Goal: Information Seeking & Learning: Learn about a topic

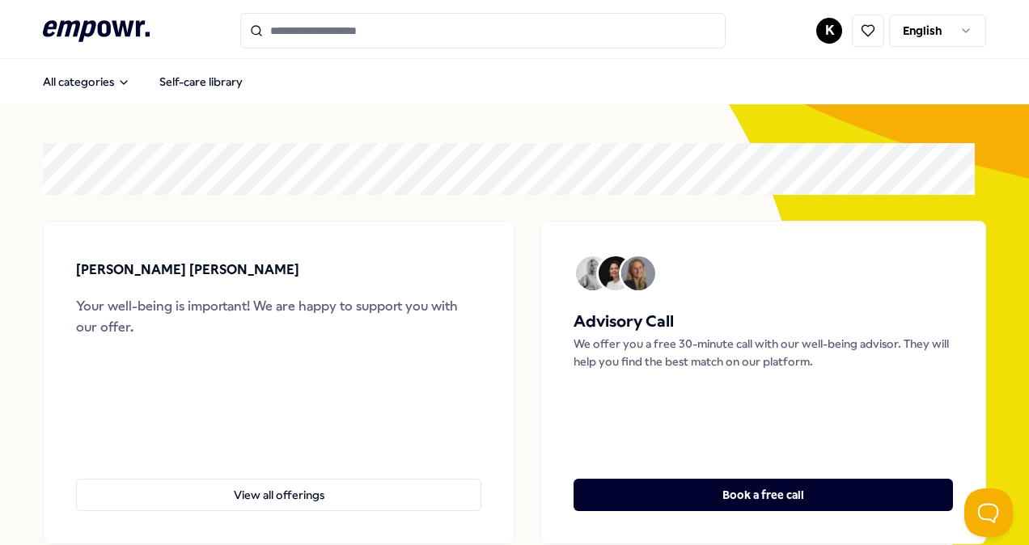
click at [340, 16] on input "Search for products, categories or subcategories" at bounding box center [482, 31] width 485 height 36
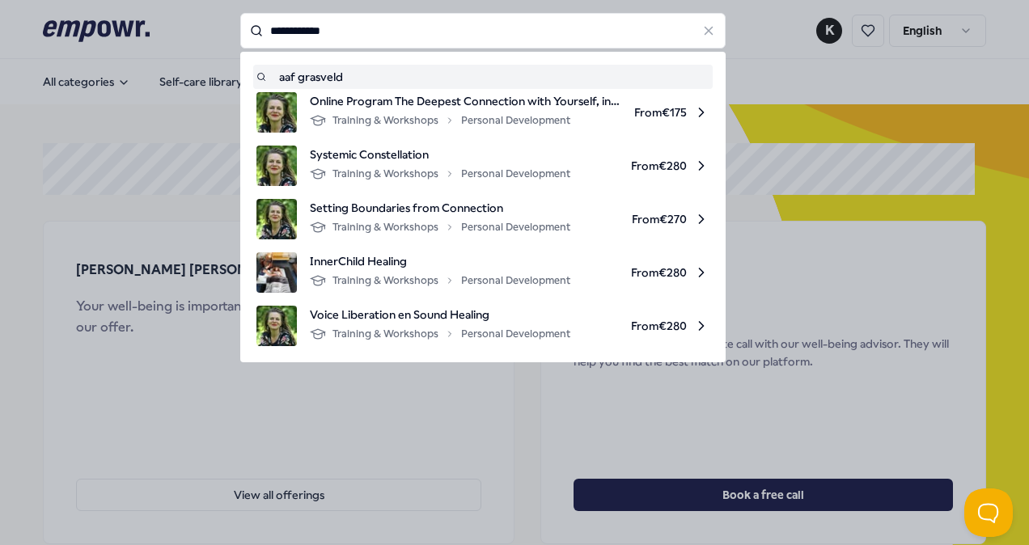
type input "**********"
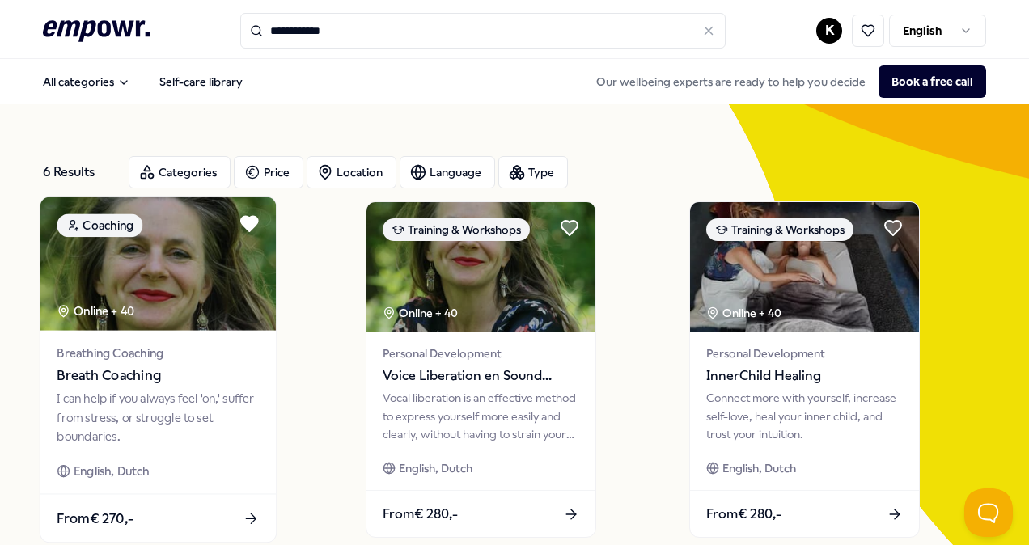
click at [190, 332] on div "Breathing Coaching Breath Coaching I can help if you always feel 'on,' suffer f…" at bounding box center [157, 412] width 235 height 163
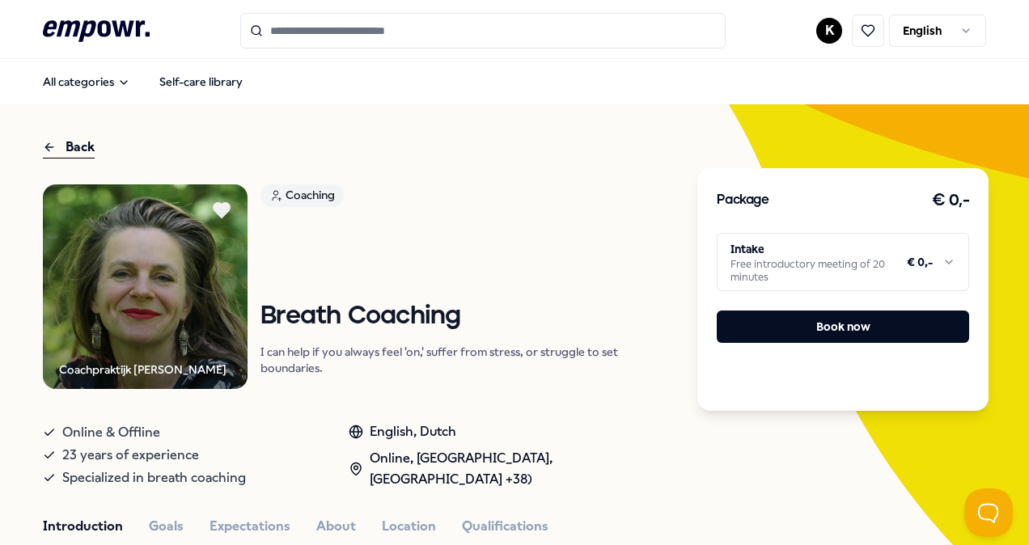
click at [802, 252] on html ".empowr-logo_svg__cls-1{fill:#03032f} K English All categories Self-care librar…" at bounding box center [514, 272] width 1029 height 545
click at [691, 357] on html ".empowr-logo_svg__cls-1{fill:#03032f} K English All categories Self-care librar…" at bounding box center [514, 272] width 1029 height 545
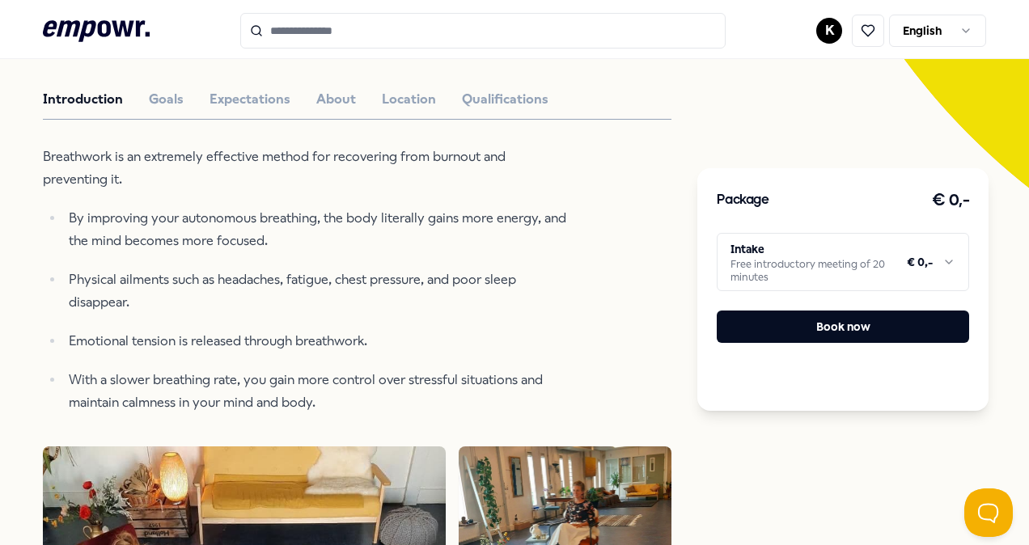
scroll to position [323, 0]
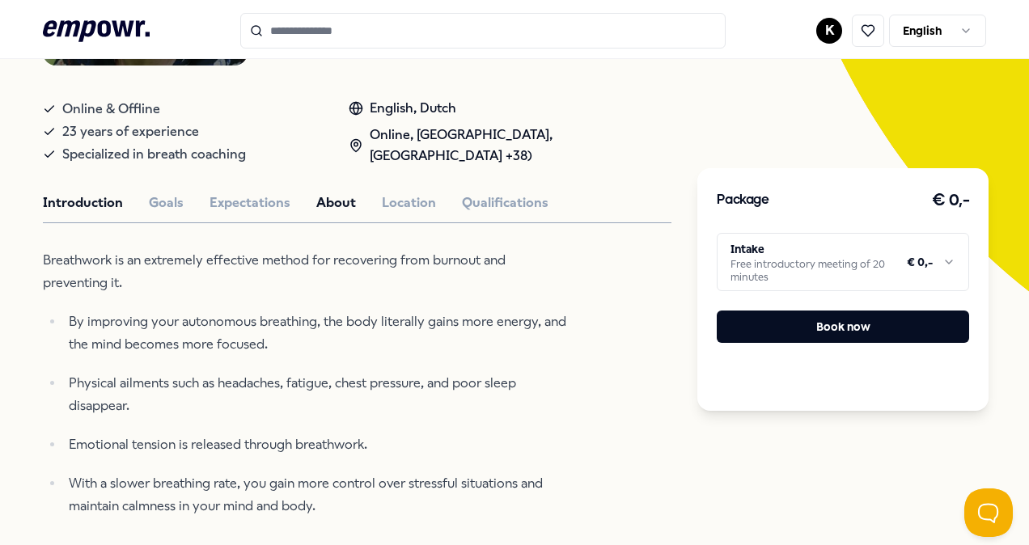
click at [335, 205] on button "About" at bounding box center [336, 202] width 40 height 21
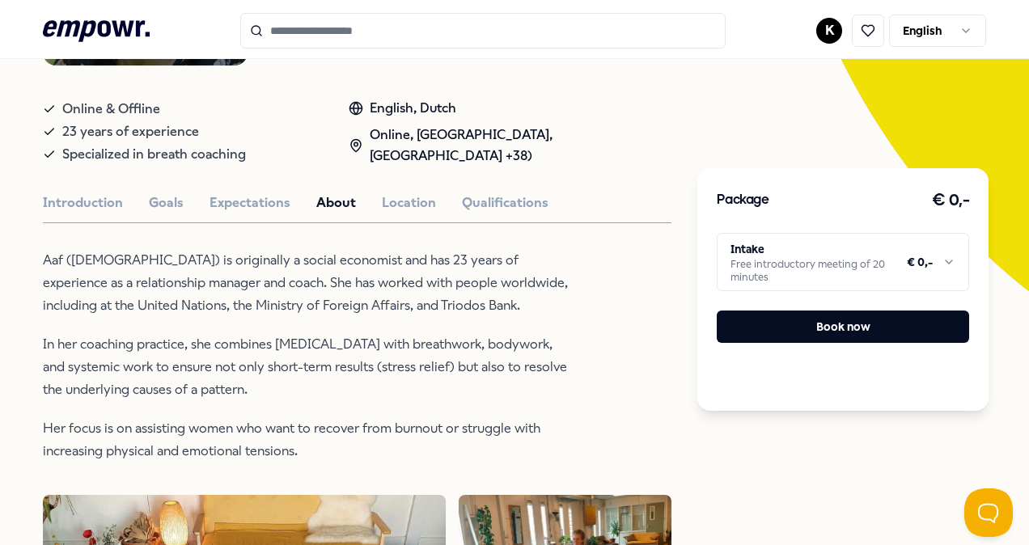
drag, startPoint x: 71, startPoint y: 332, endPoint x: 291, endPoint y: 385, distance: 226.4
drag, startPoint x: 291, startPoint y: 385, endPoint x: 460, endPoint y: 354, distance: 171.8
copy p "In her coaching practice, she combines [MEDICAL_DATA] with breathwork, bodywork…"
click at [165, 197] on button "Goals" at bounding box center [166, 202] width 35 height 21
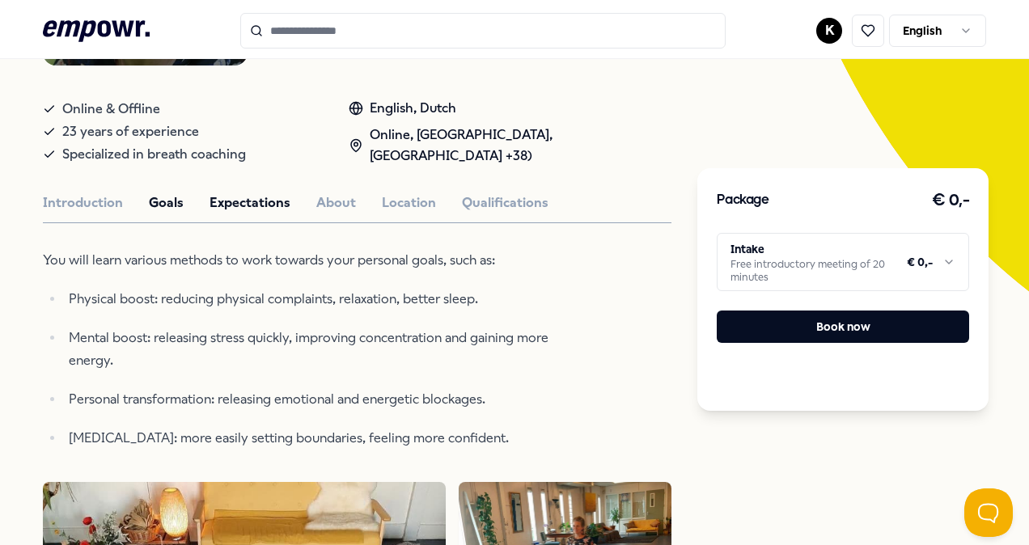
click at [235, 197] on button "Expectations" at bounding box center [249, 202] width 81 height 21
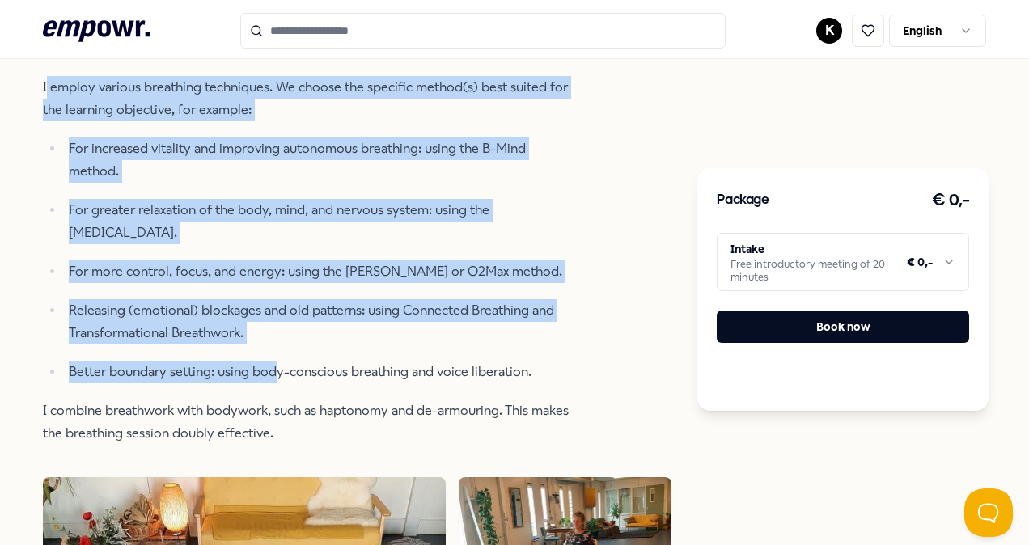
scroll to position [566, 0]
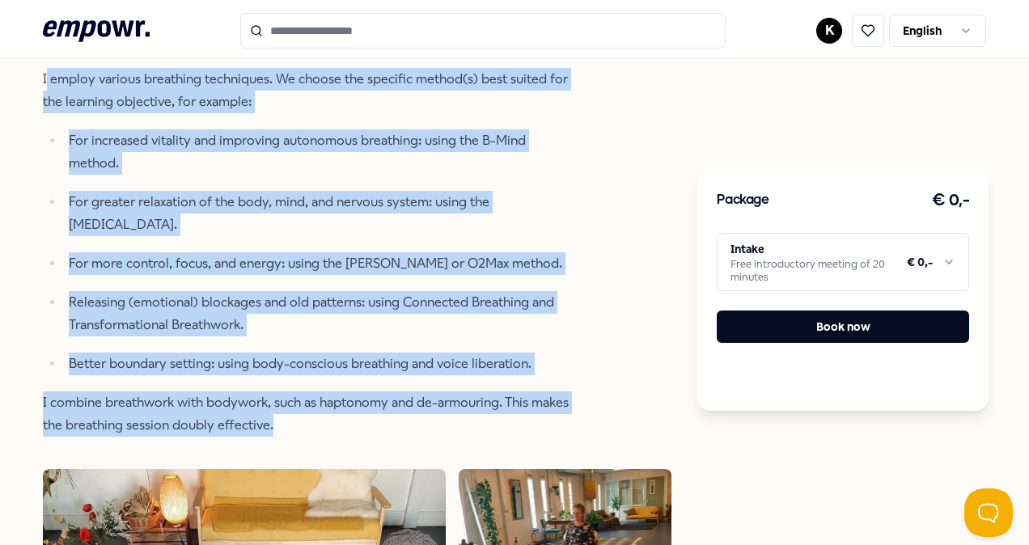
drag, startPoint x: 44, startPoint y: 160, endPoint x: 332, endPoint y: 427, distance: 392.0
click at [332, 427] on div "The breathing sessions I offer are one-on-one and tailored to individual needs.…" at bounding box center [306, 221] width 526 height 430
copy div "employ various breathing techniques. We choose the specific method(s) best suit…"
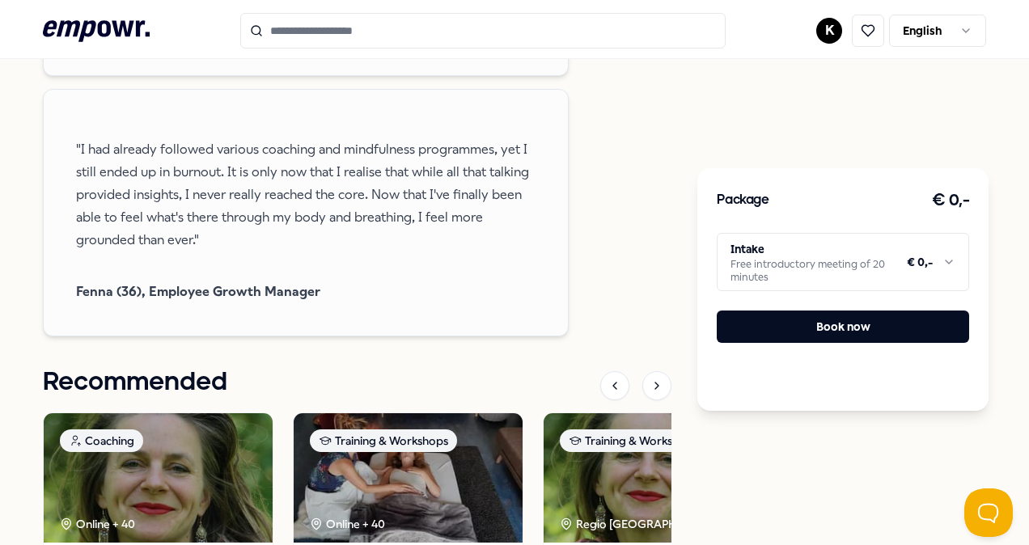
scroll to position [1860, 0]
